Goal: Find specific page/section: Find specific page/section

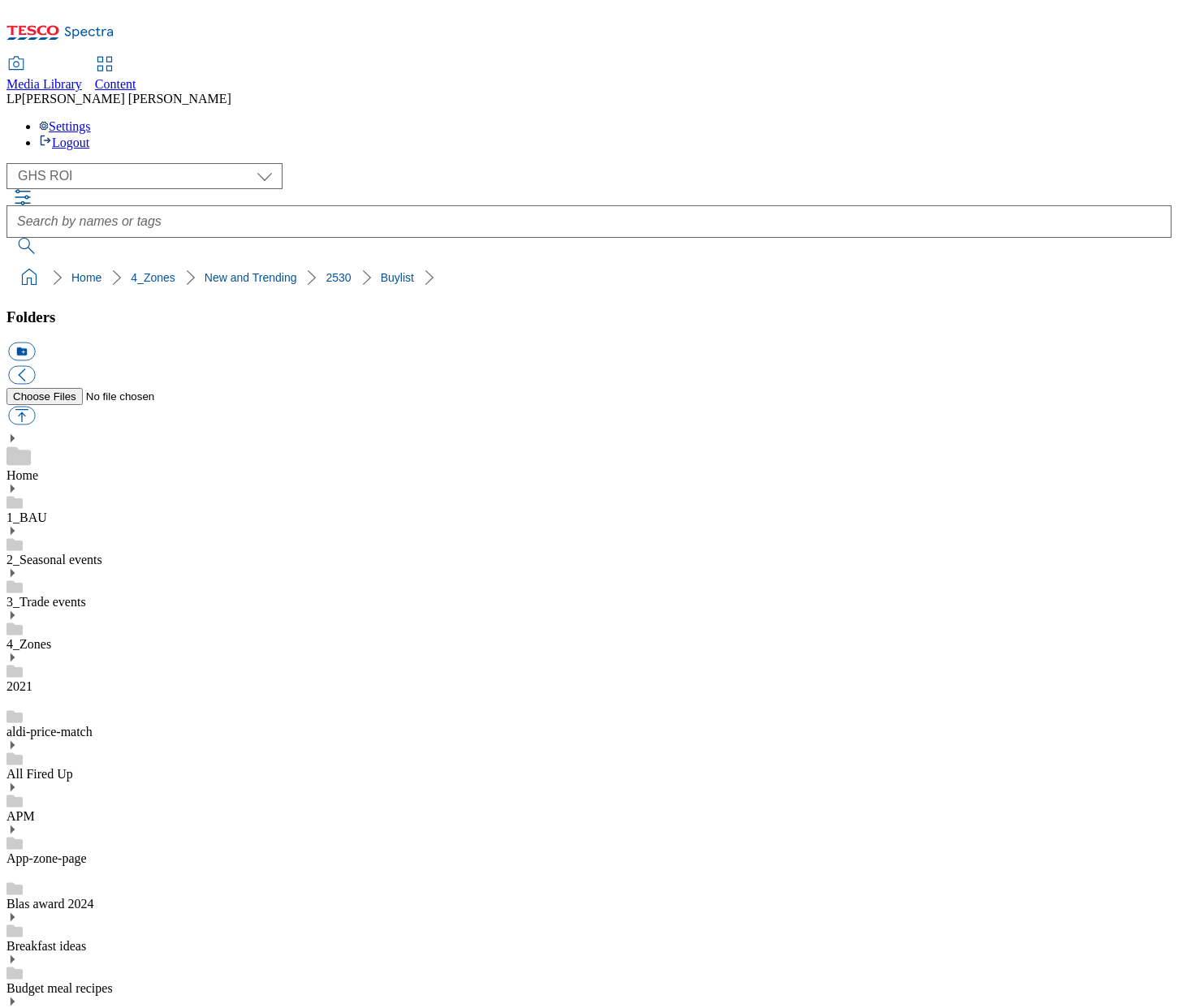
select select "flare-ghs-roi"
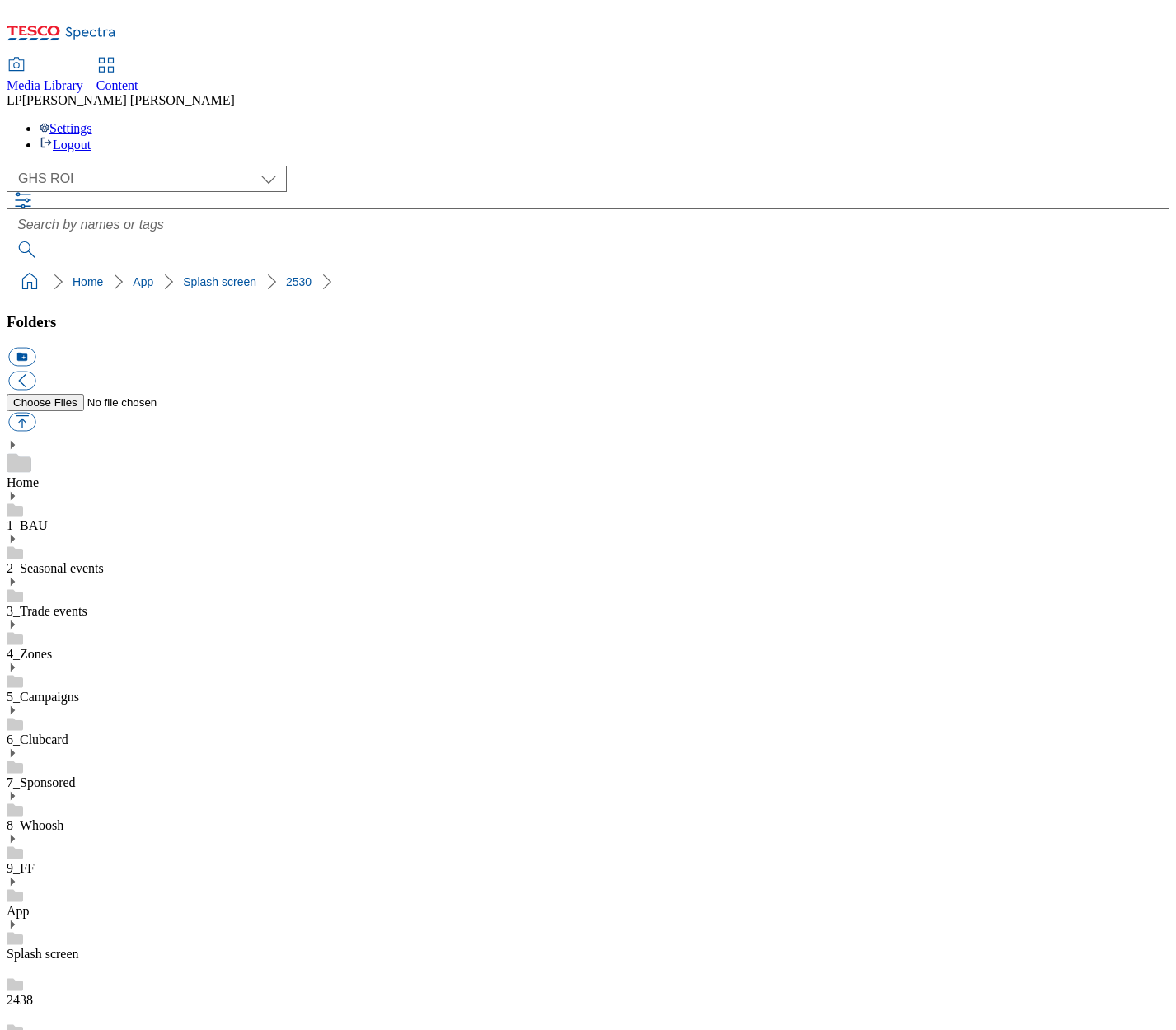
select select "flare-ghs-roi"
click at [107, 166] on select "Clubcard Marketing Demo Dotcom UK Emails GHS Marketing UK GHS Product UK GHS RO…" at bounding box center [146, 179] width 280 height 27
click at [11, 166] on select "Clubcard Marketing Demo Dotcom UK Emails GHS Marketing UK GHS Product UK GHS RO…" at bounding box center [146, 179] width 280 height 27
click at [18, 619] on icon at bounding box center [13, 624] width 12 height 12
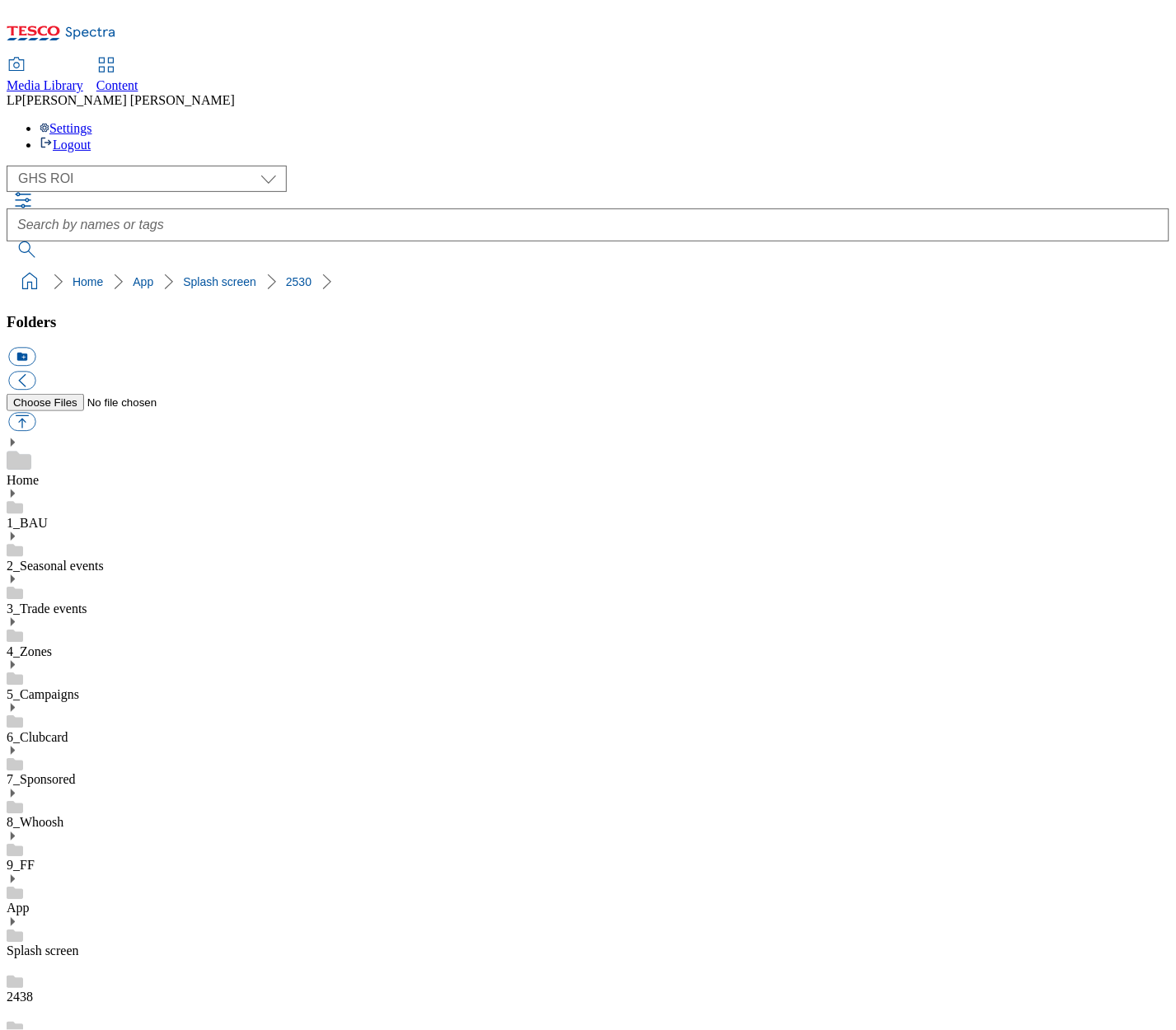
click at [15, 619] on use at bounding box center [13, 623] width 4 height 8
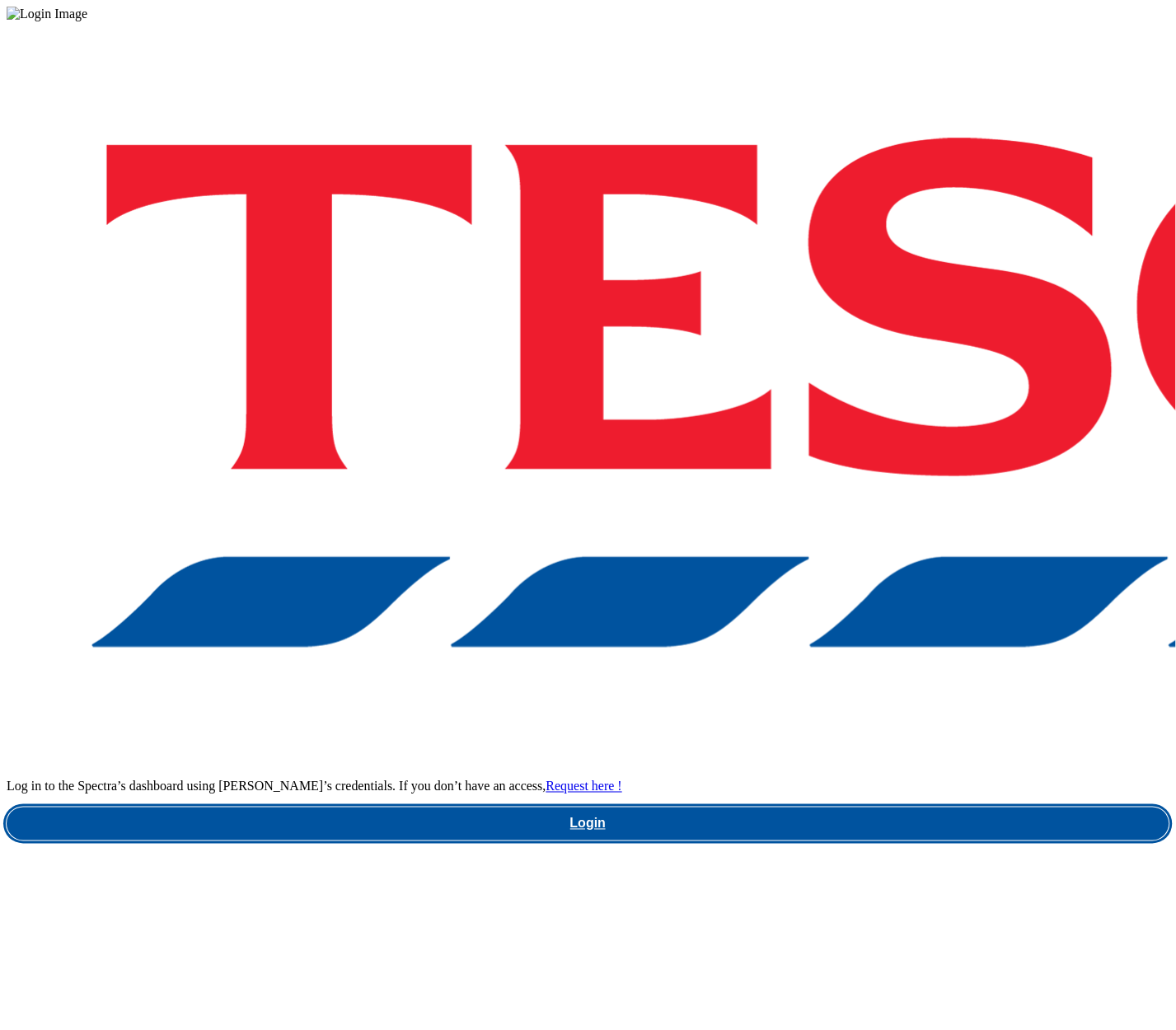
click at [868, 808] on link "Login" at bounding box center [588, 825] width 1162 height 33
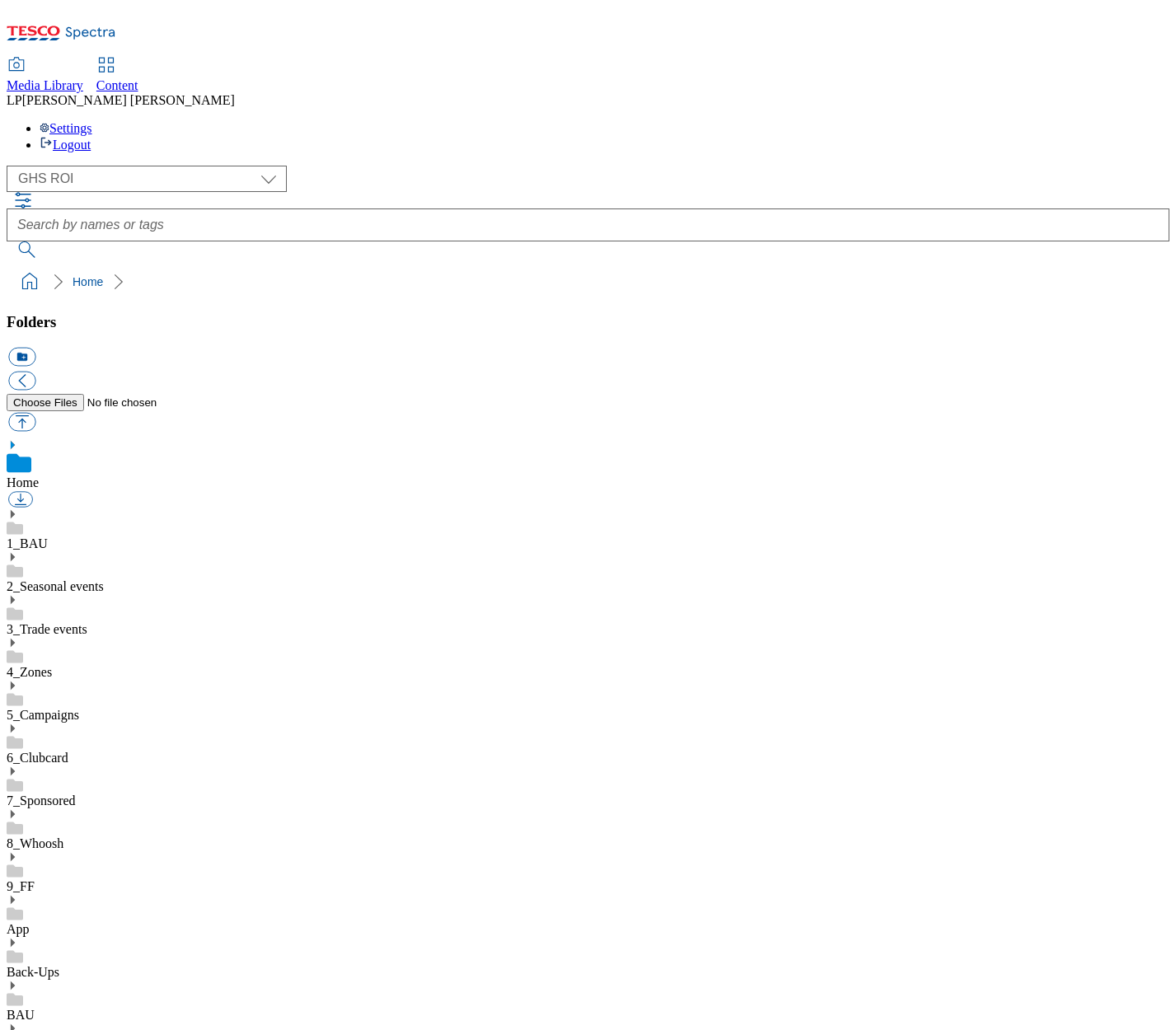
select select "flare-ghs-roi"
click at [18, 637] on icon at bounding box center [13, 643] width 12 height 12
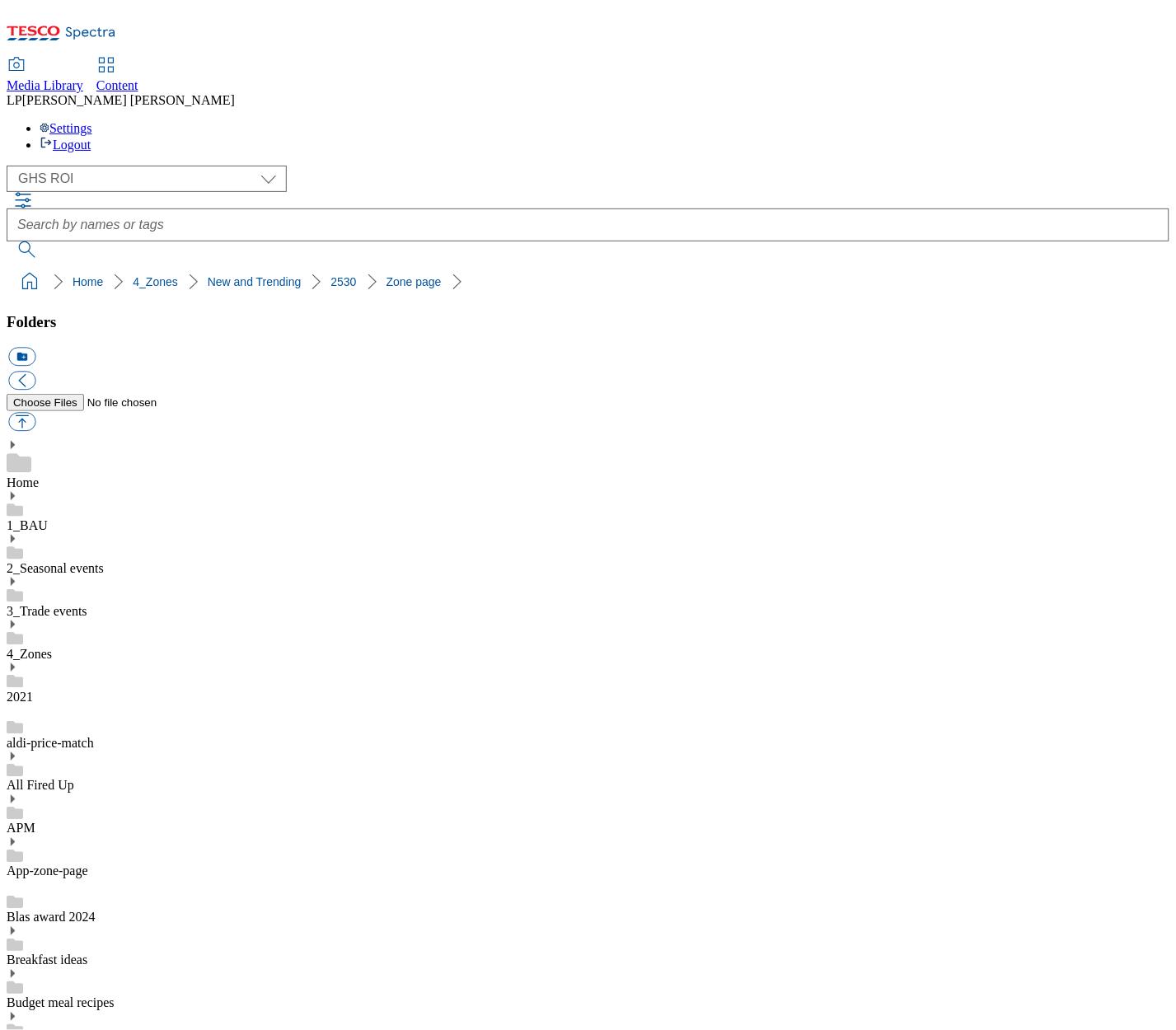
scroll to position [426, 0]
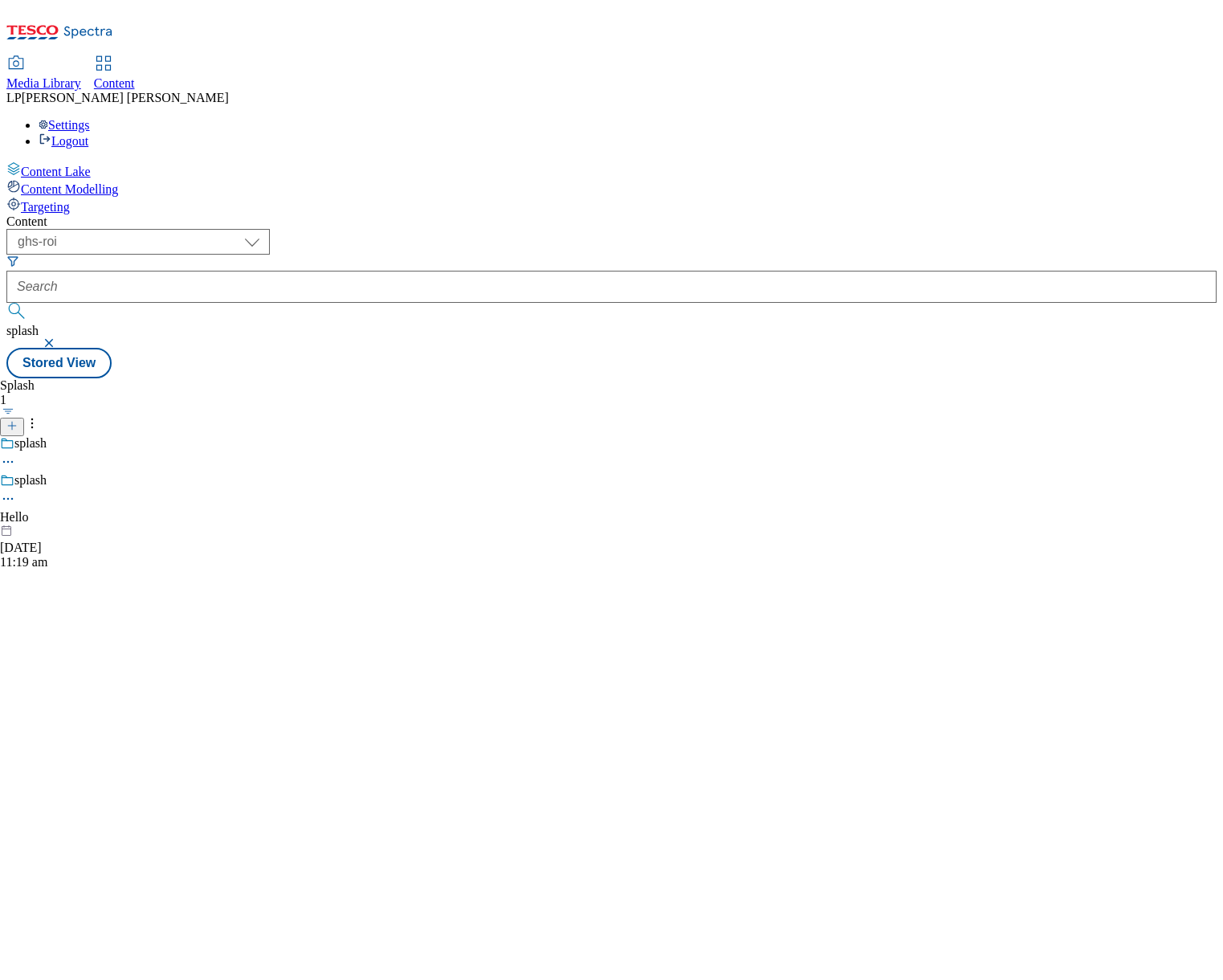
select select "ghs-roi"
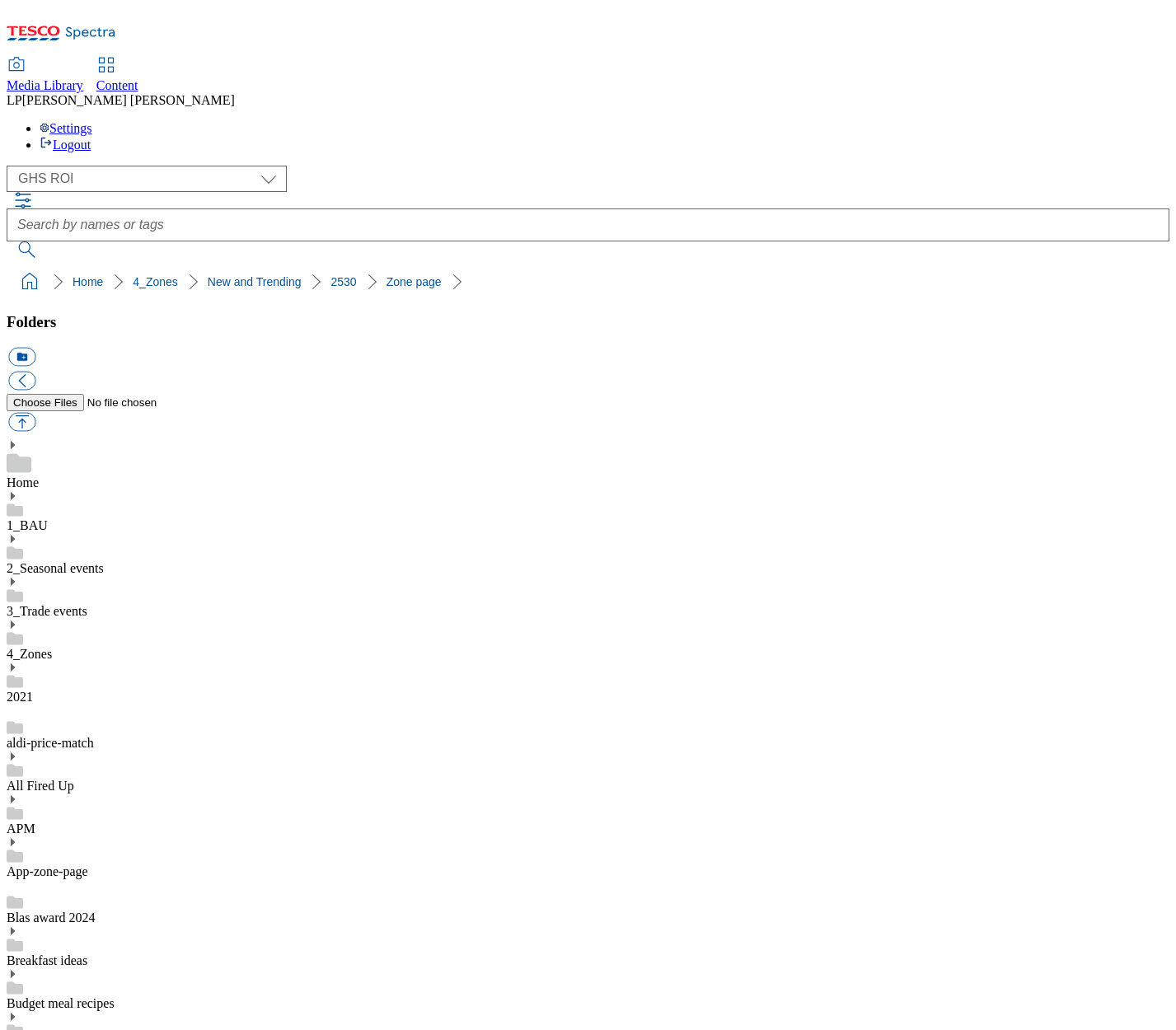
select select "flare-ghs-roi"
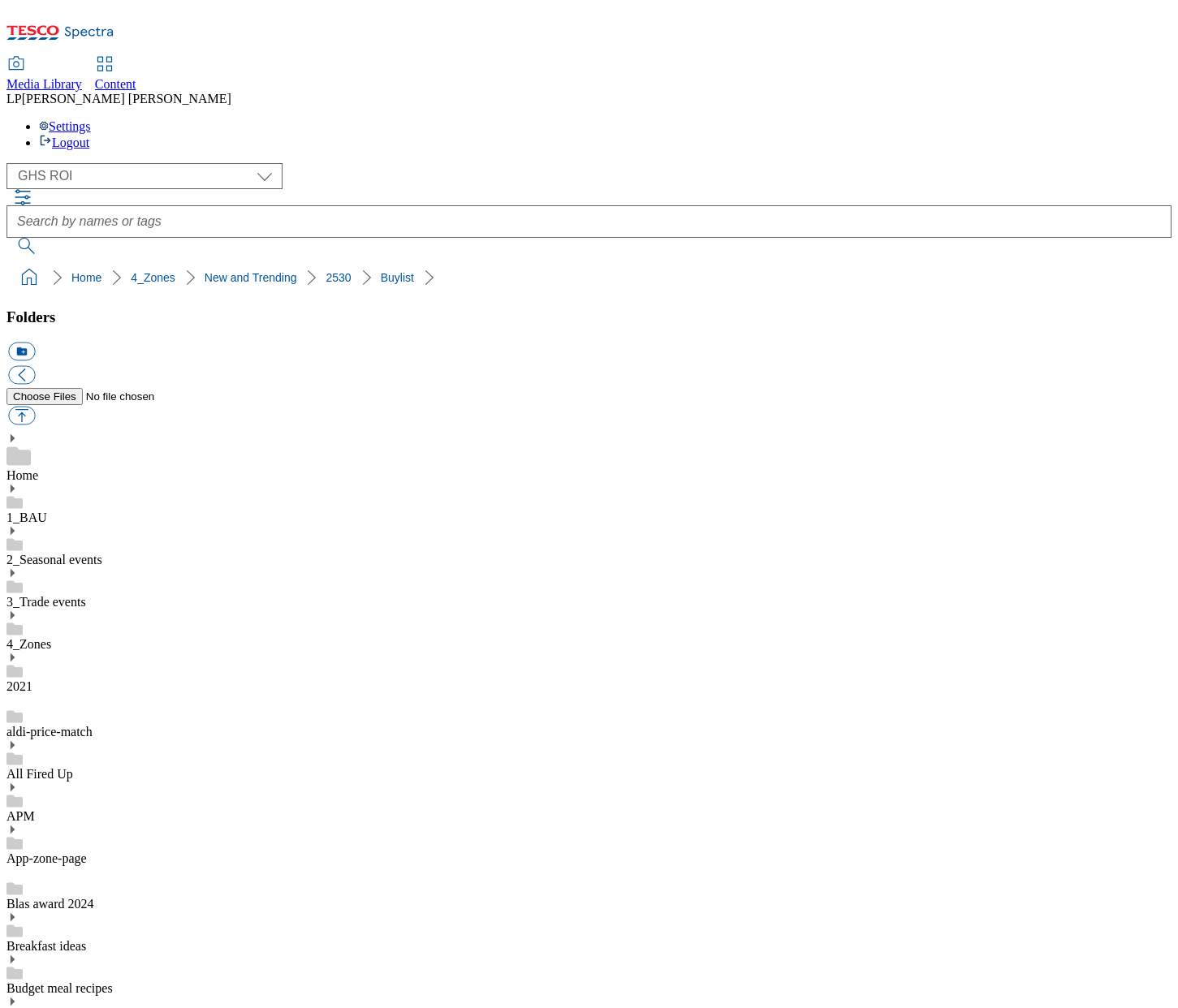
select select "flare-ghs-roi"
click at [94, 163] on select "Clubcard Marketing Demo Dotcom [GEOGRAPHIC_DATA] Emails GHS Marketing UK GHS Pr…" at bounding box center [144, 176] width 276 height 26
click at [11, 163] on select "Clubcard Marketing Demo Dotcom [GEOGRAPHIC_DATA] Emails GHS Marketing UK GHS Pr…" at bounding box center [144, 176] width 276 height 26
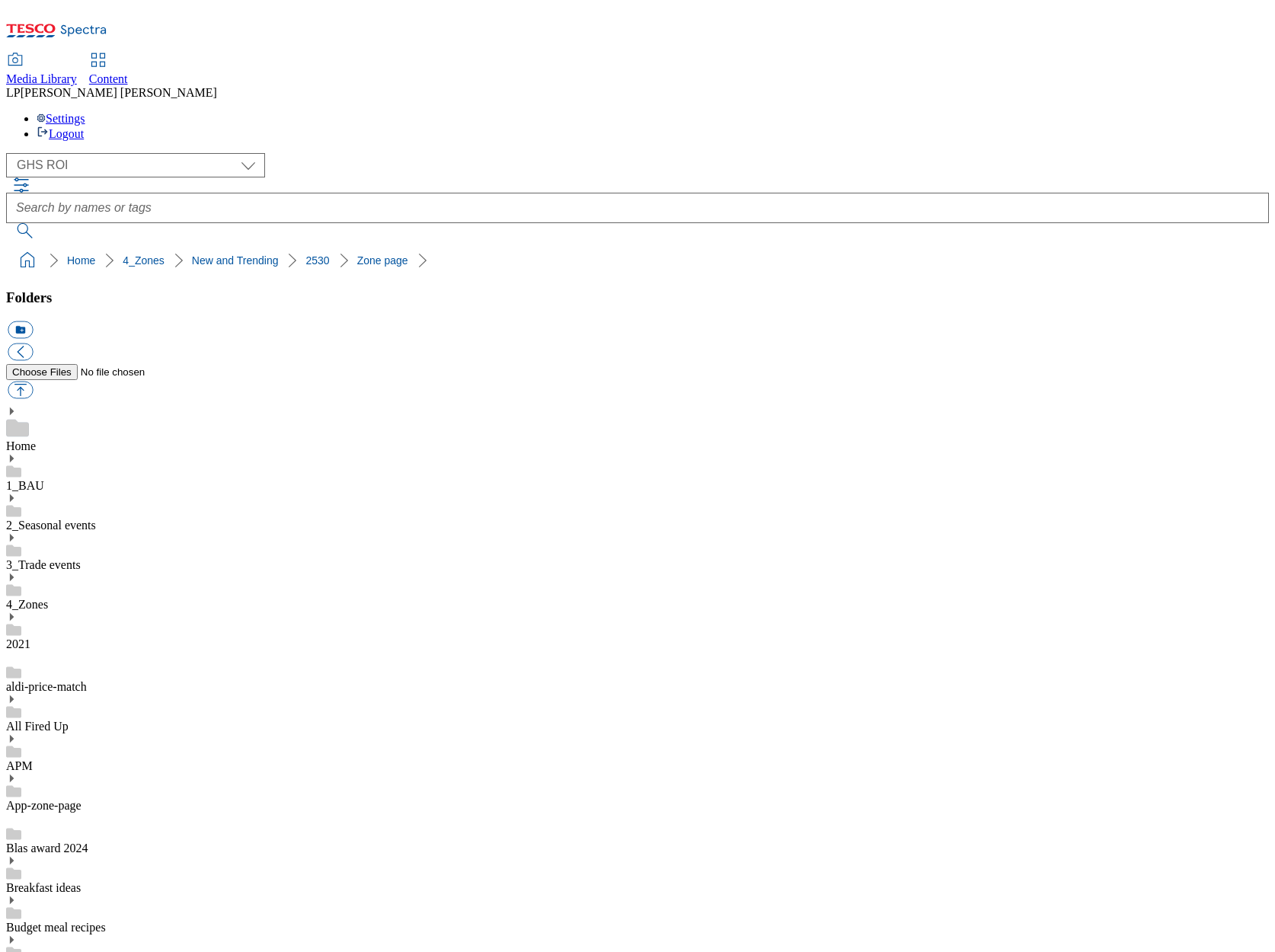
select select "flare-ghs-roi"
click at [71, 153] on select "Clubcard Marketing Demo Dotcom UK Emails GHS Marketing UK GHS Product UK GHS RO…" at bounding box center [135, 165] width 259 height 25
click at [16, 453] on icon at bounding box center [12, 458] width 11 height 11
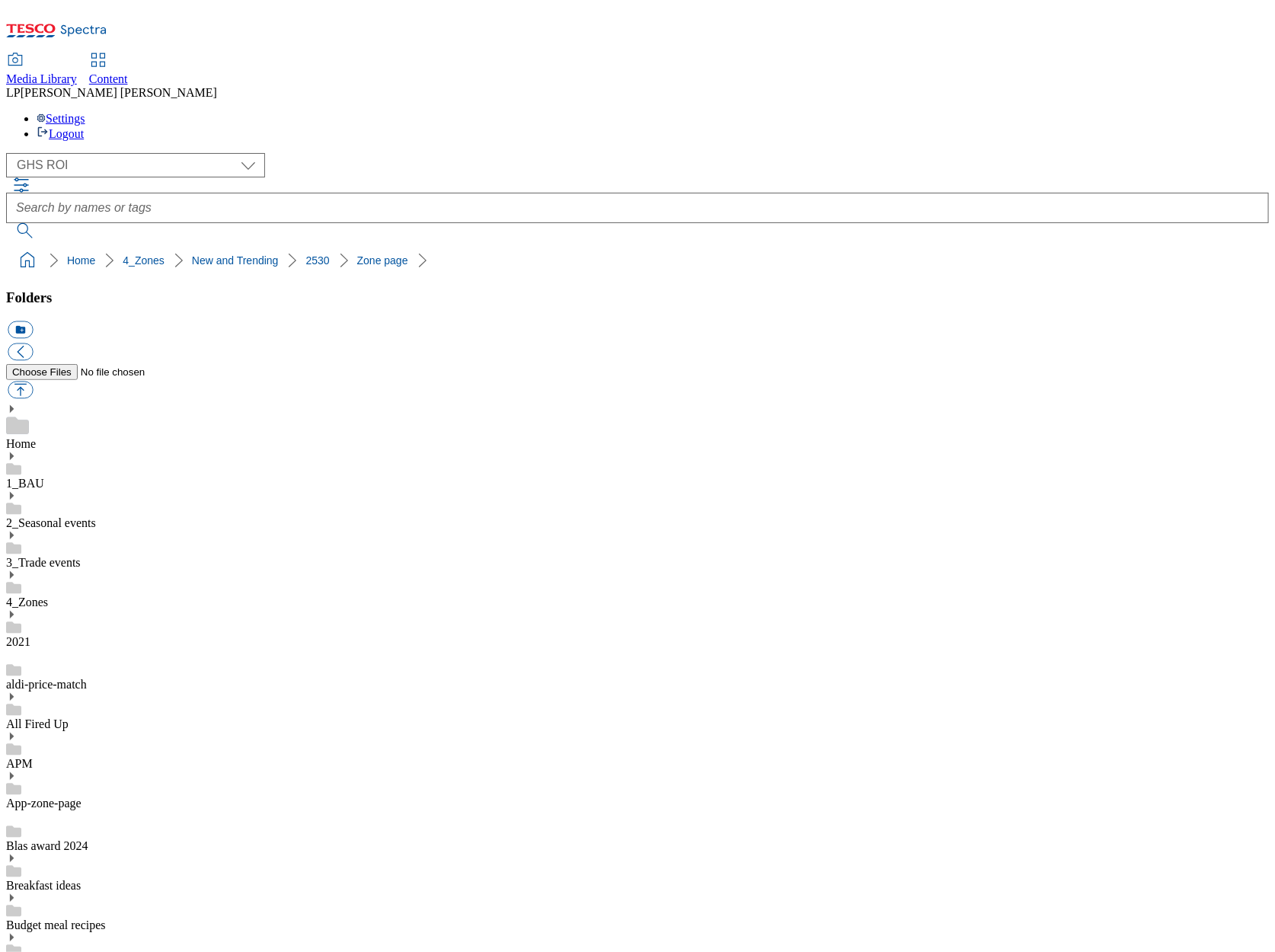
scroll to position [666, 0]
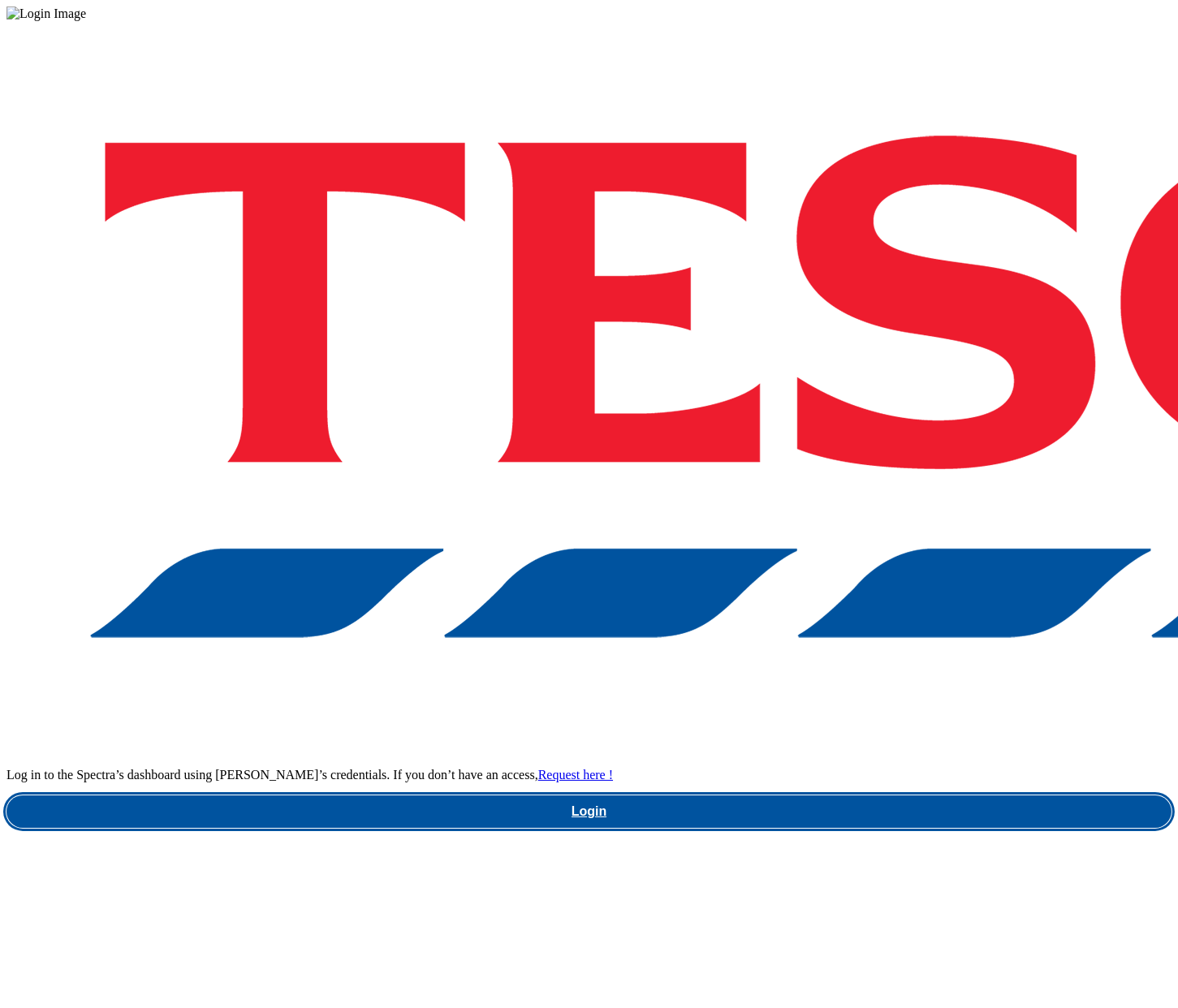
click at [778, 796] on link "Login" at bounding box center [589, 813] width 1164 height 33
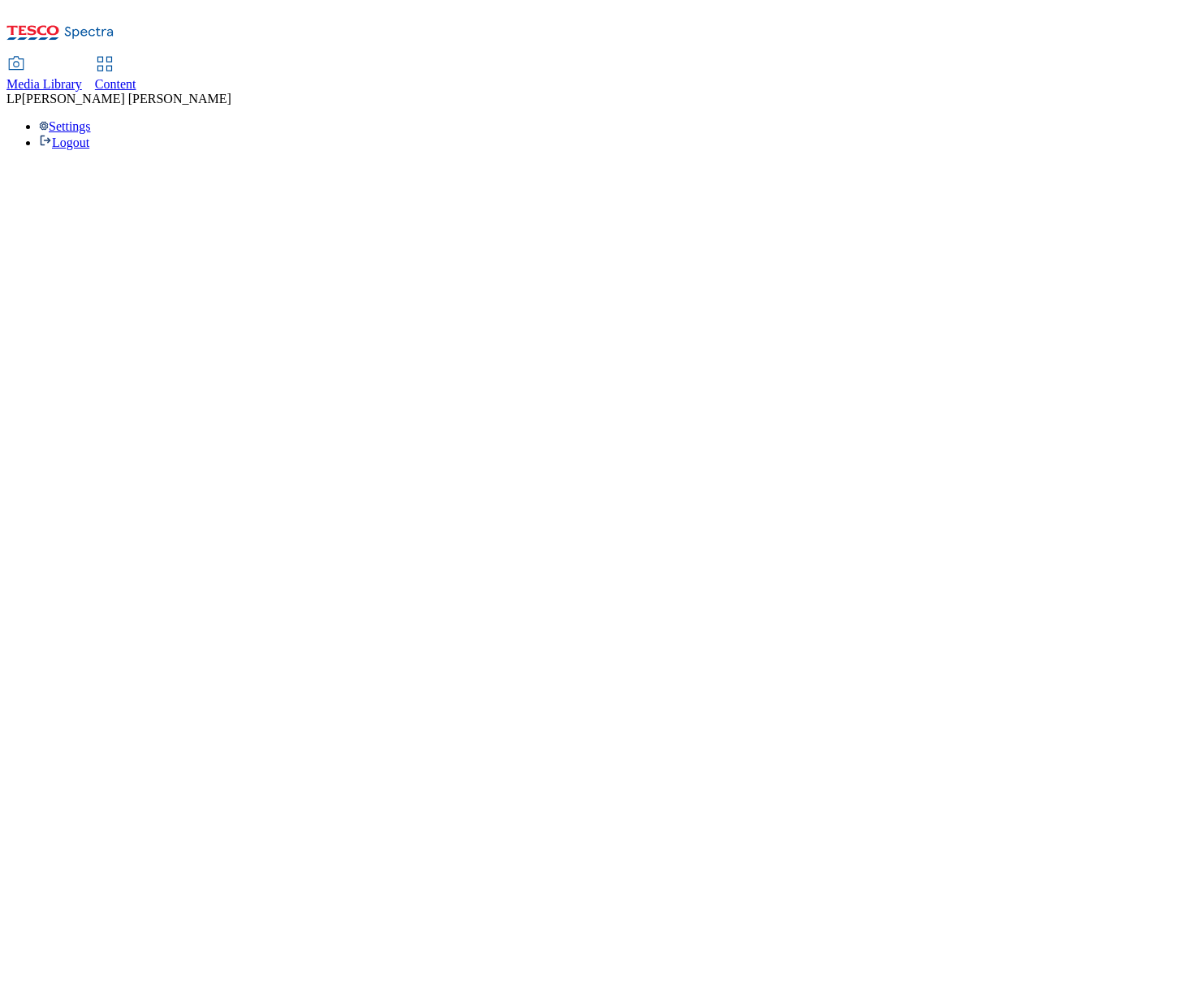
select select "flare-ghs-roi"
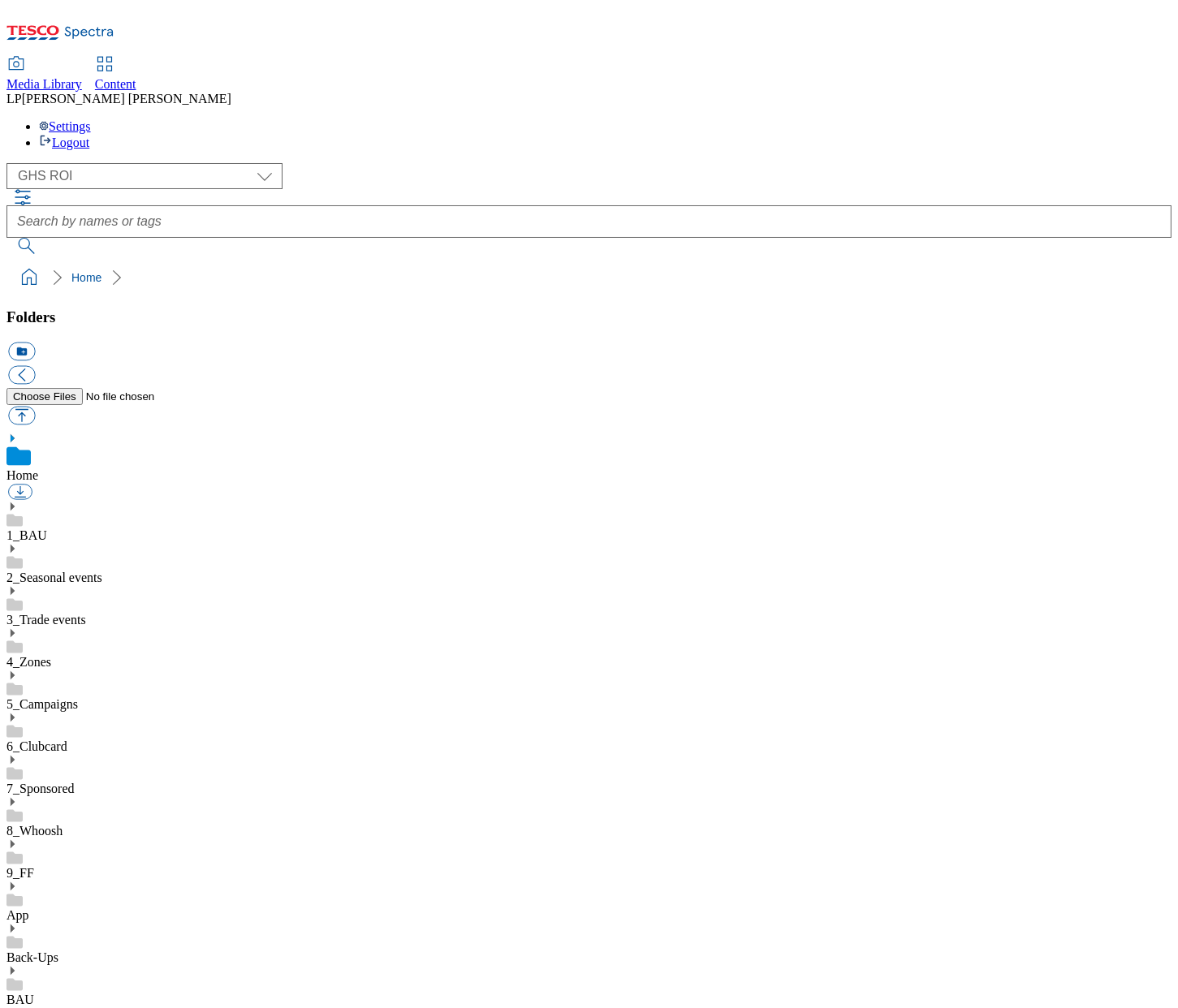
click at [15, 503] on use at bounding box center [13, 507] width 4 height 8
click at [17, 669] on icon at bounding box center [13, 675] width 12 height 12
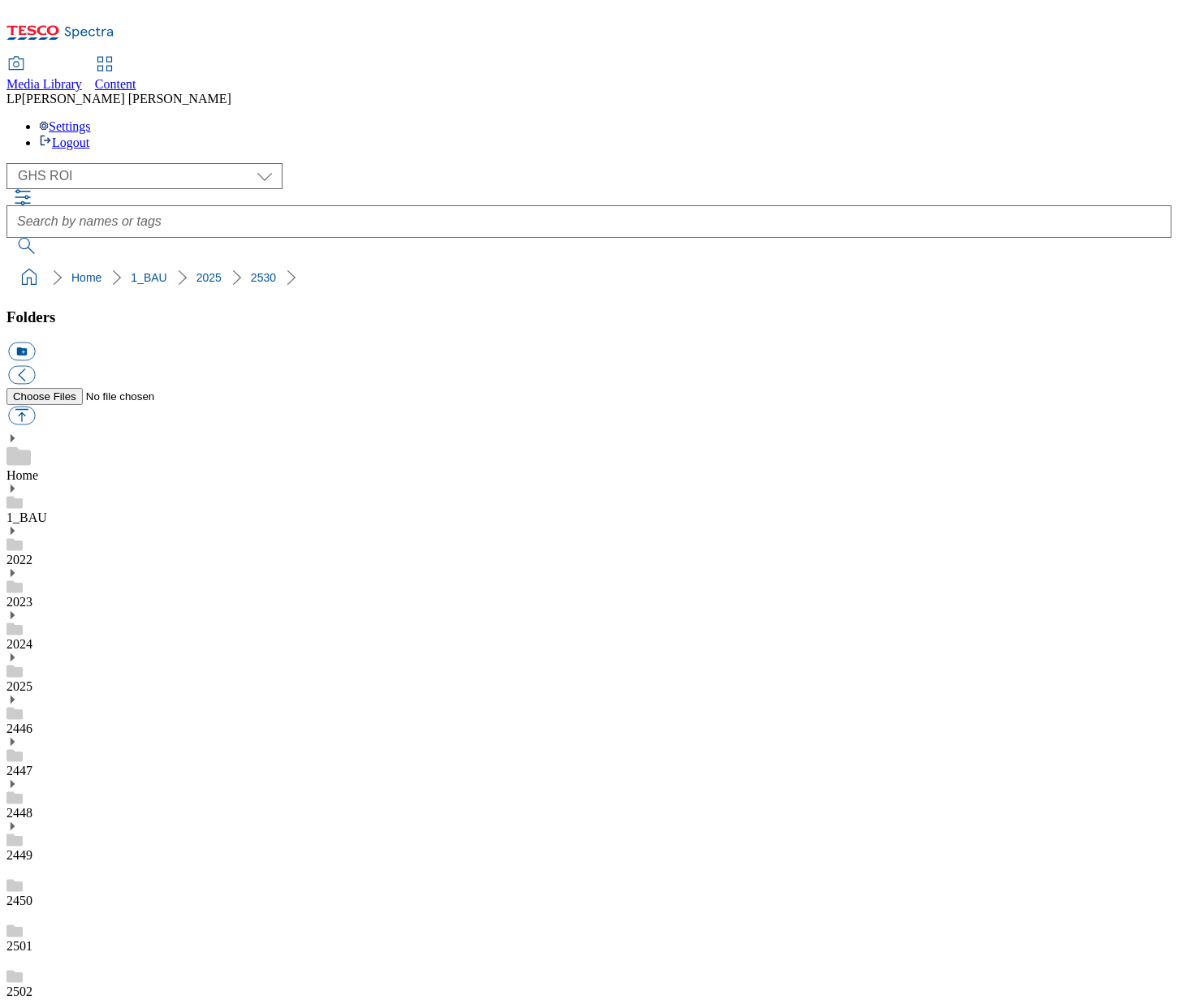
scroll to position [685, 0]
